Goal: Navigation & Orientation: Find specific page/section

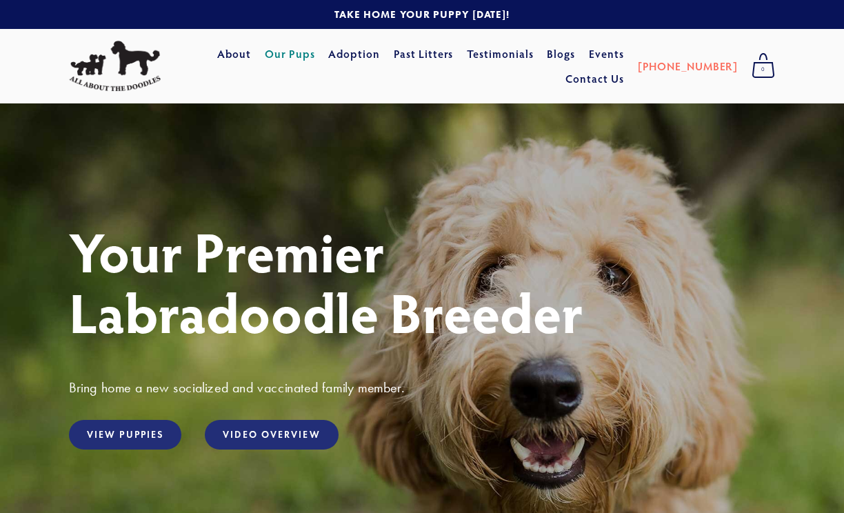
click at [265, 66] on link "Our Pups" at bounding box center [290, 53] width 50 height 25
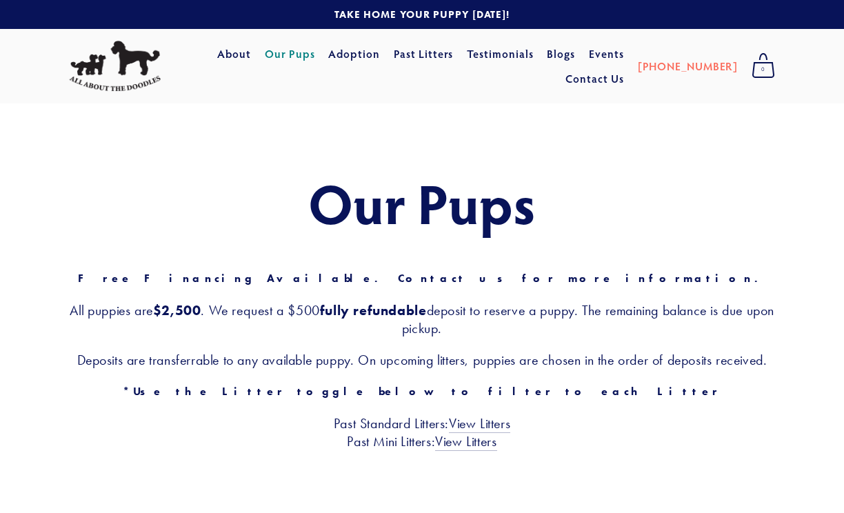
click at [265, 64] on link "Our Pups" at bounding box center [290, 53] width 50 height 25
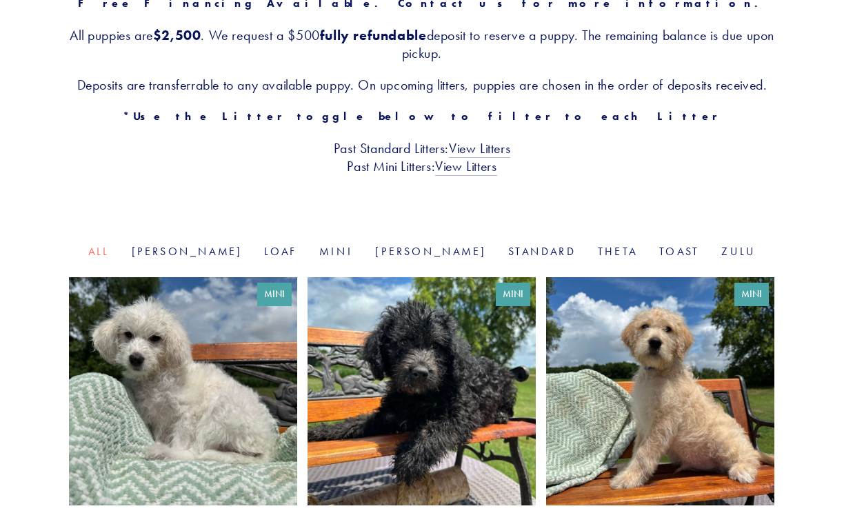
scroll to position [287, 0]
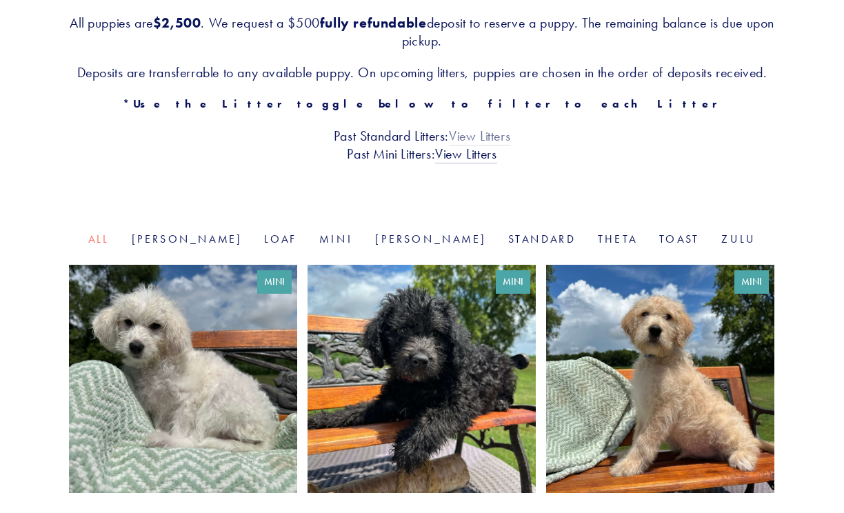
click at [504, 145] on link "View Litters" at bounding box center [479, 136] width 61 height 18
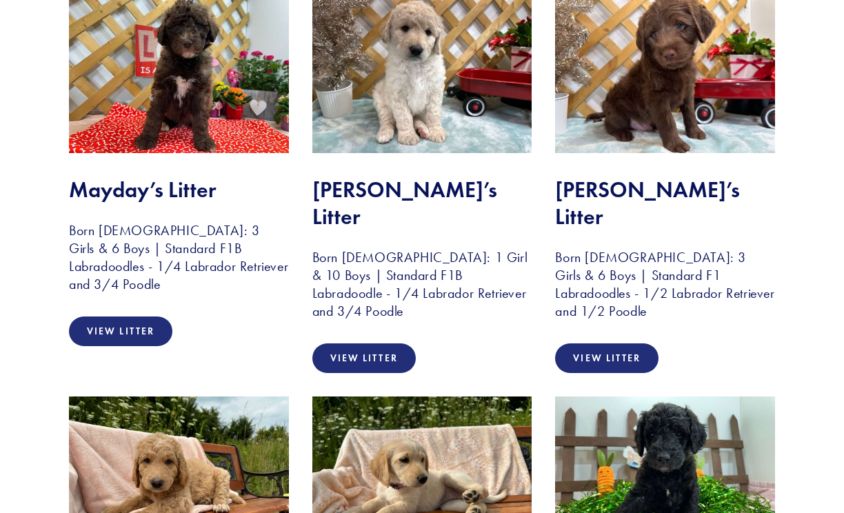
scroll to position [1152, 0]
